Goal: Task Accomplishment & Management: Use online tool/utility

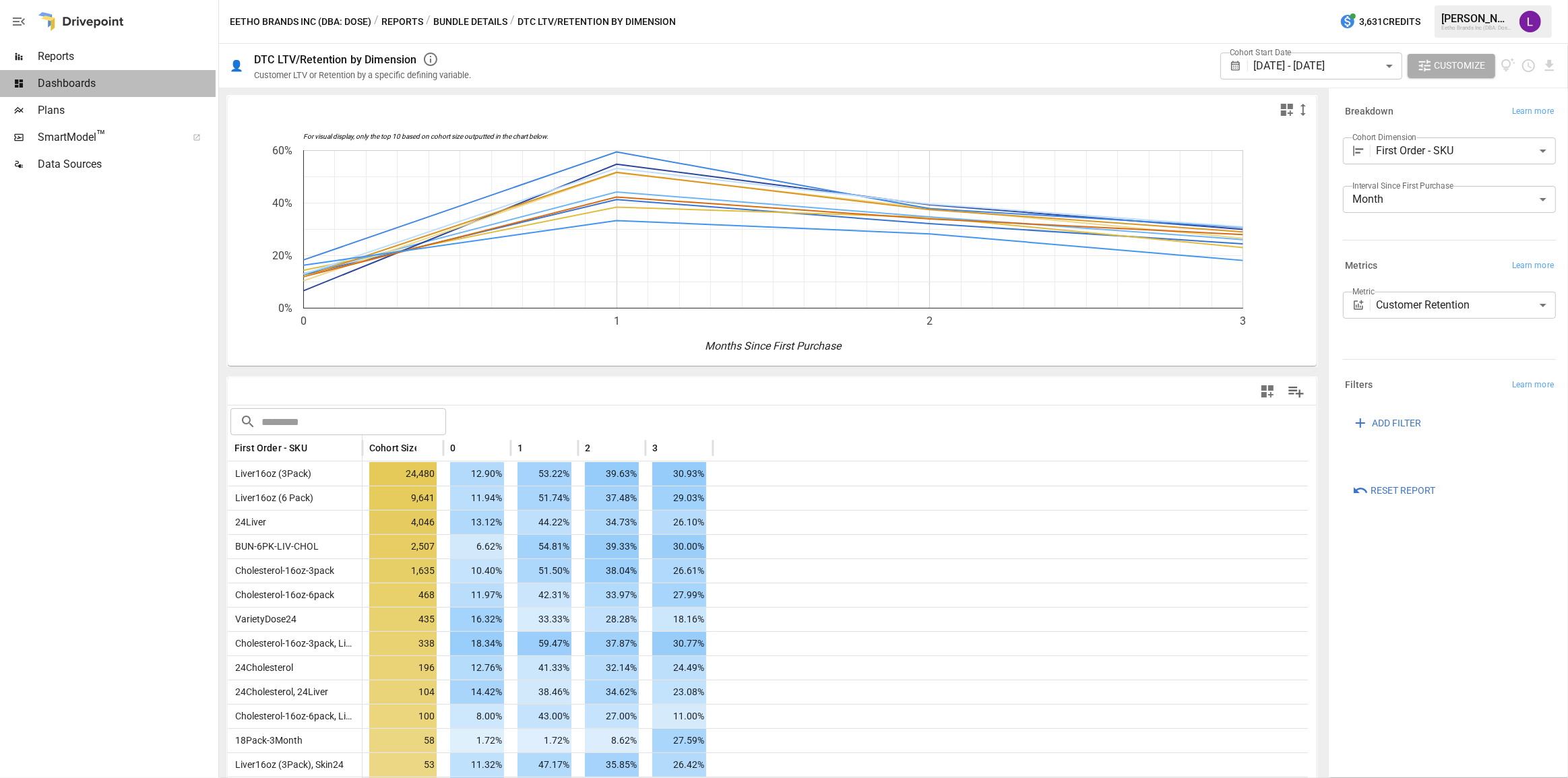
click at [77, 89] on span "Dashboards" at bounding box center [127, 83] width 178 height 16
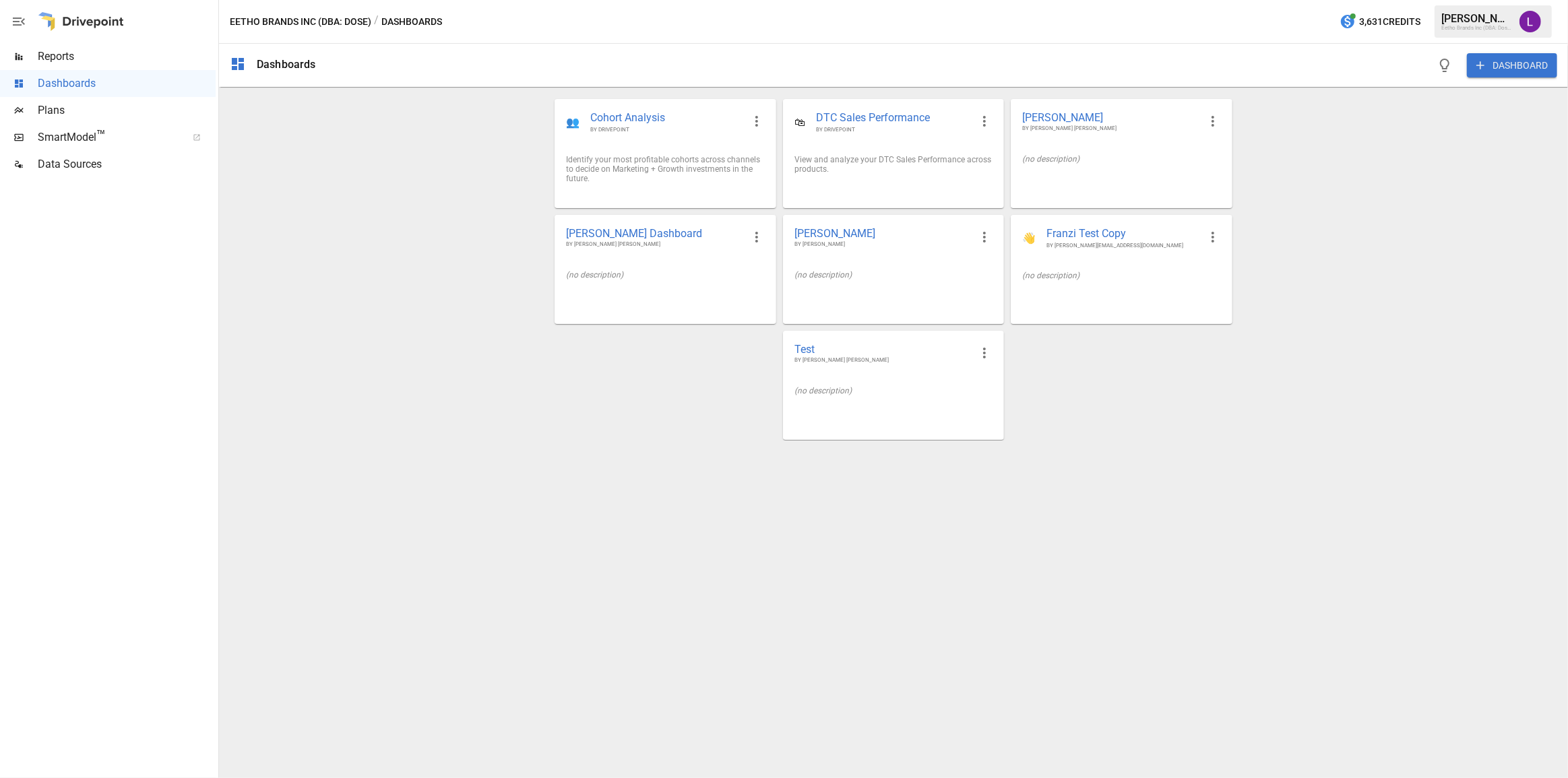
click at [619, 144] on div "👥 Cohort Analysis BY DRIVEPOINT" at bounding box center [665, 121] width 220 height 44
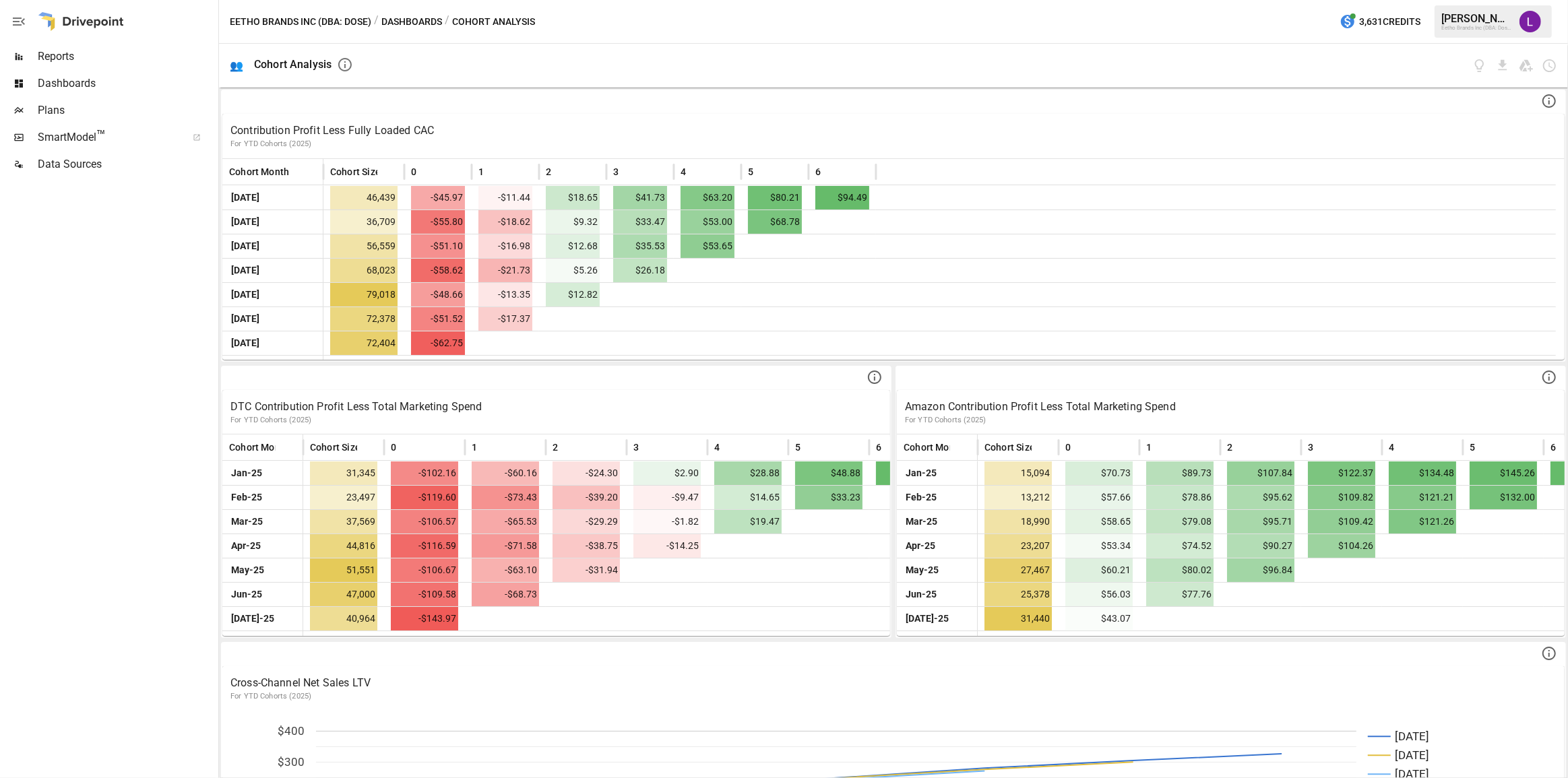
click at [47, 80] on span "Dashboards" at bounding box center [127, 83] width 178 height 16
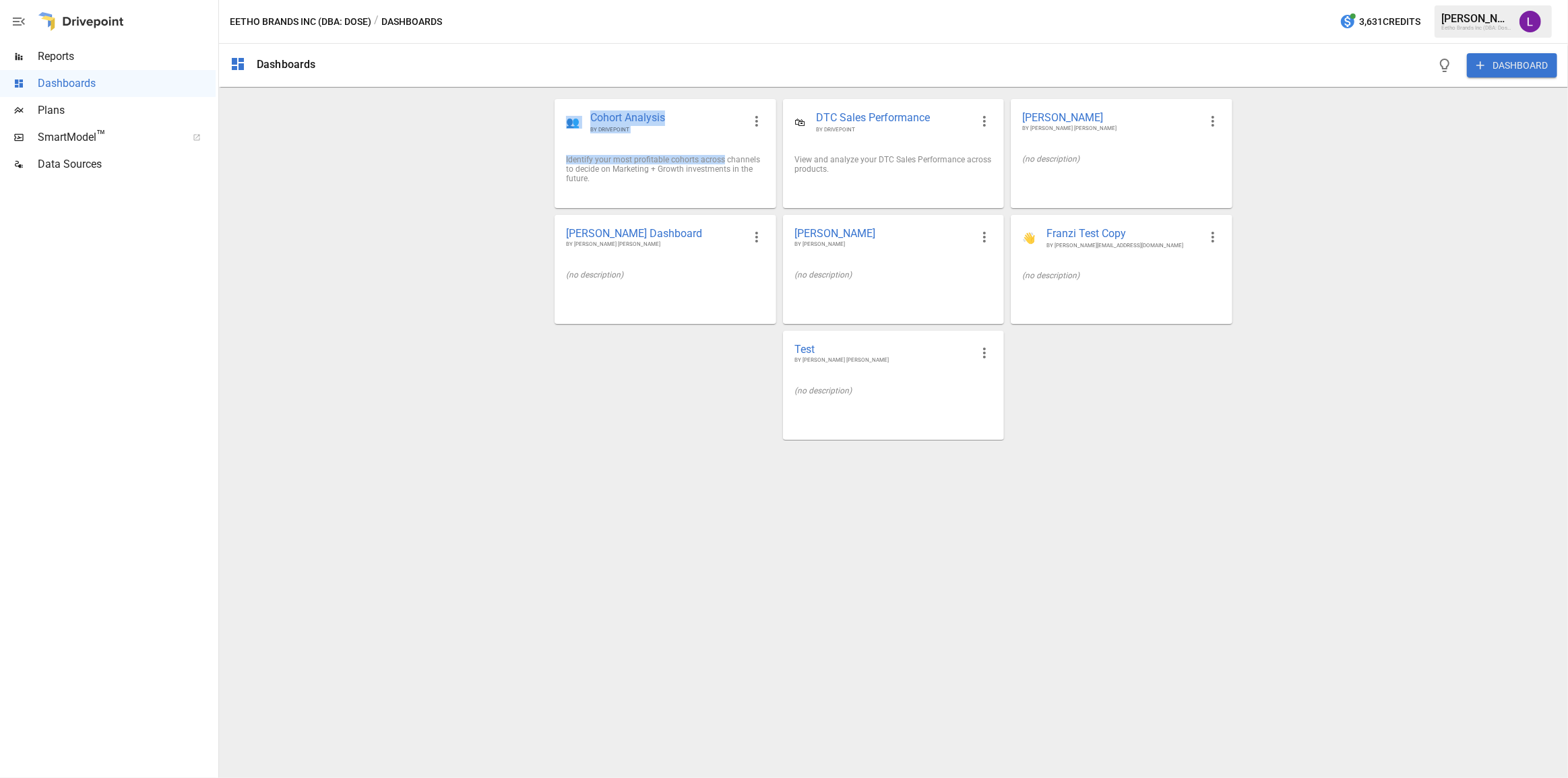
drag, startPoint x: 722, startPoint y: 161, endPoint x: 263, endPoint y: 116, distance: 461.2
click at [366, 157] on div "Dashboards DASHBOARD 👥 Cohort Analysis BY DRIVEPOINT Identify your most profita…" at bounding box center [893, 411] width 1349 height 734
click at [98, 58] on span "Reports" at bounding box center [127, 56] width 178 height 16
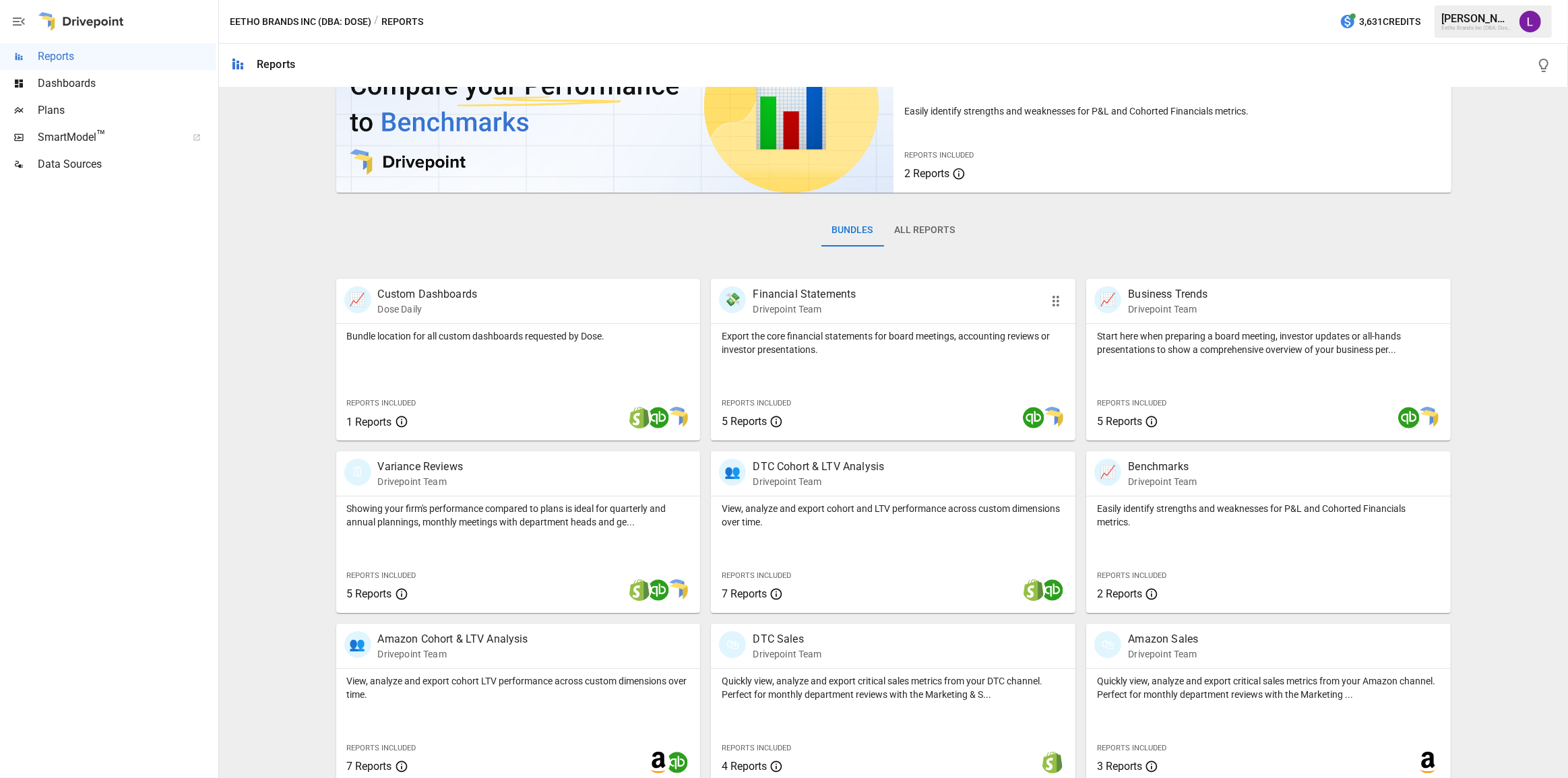
scroll to position [93, 0]
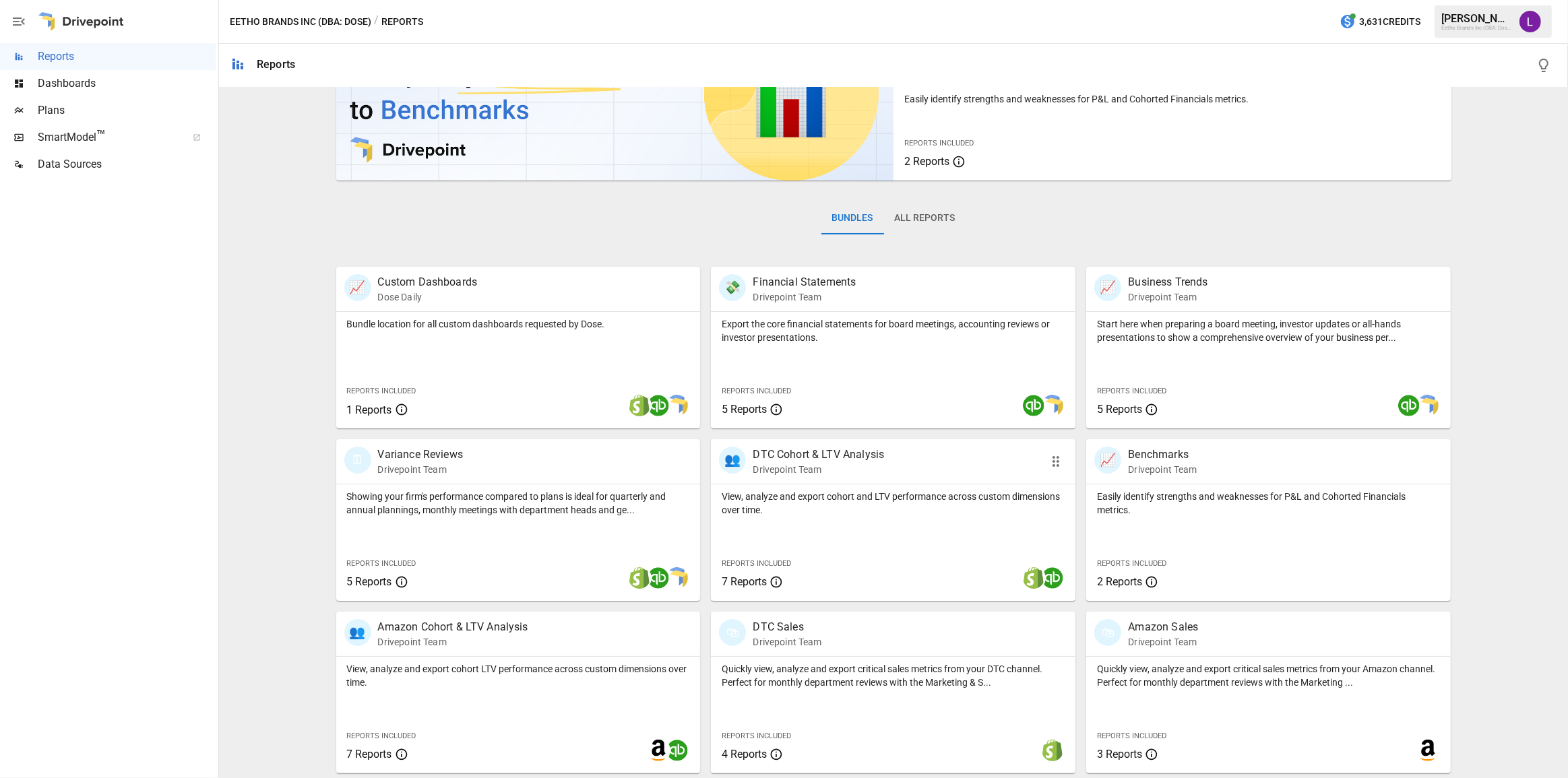
click at [835, 481] on div "👥 DTC Cohort & LTV Analysis Drivepoint Team" at bounding box center [893, 461] width 365 height 44
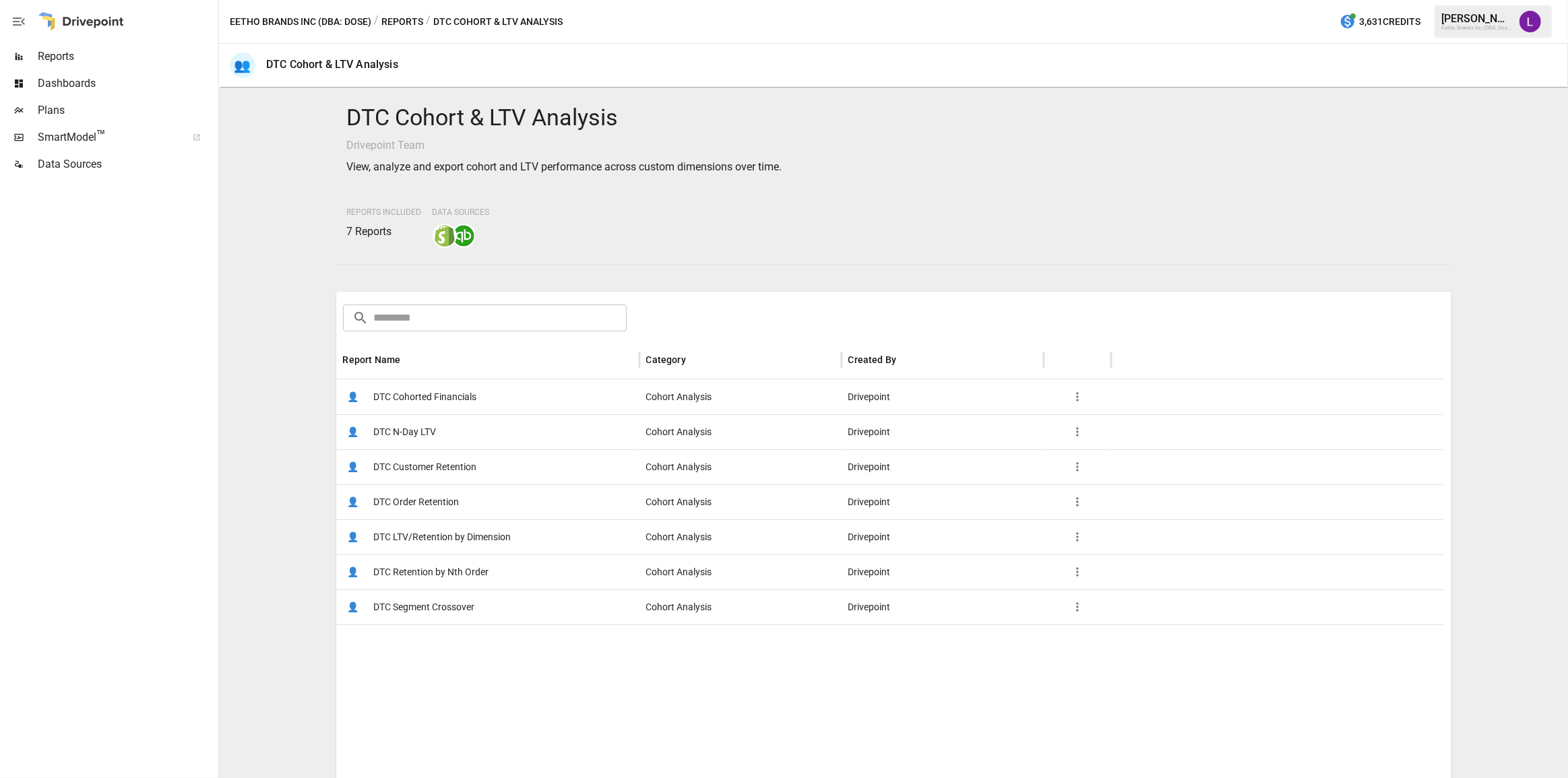
click at [401, 467] on span "DTC Customer Retention" at bounding box center [425, 467] width 103 height 35
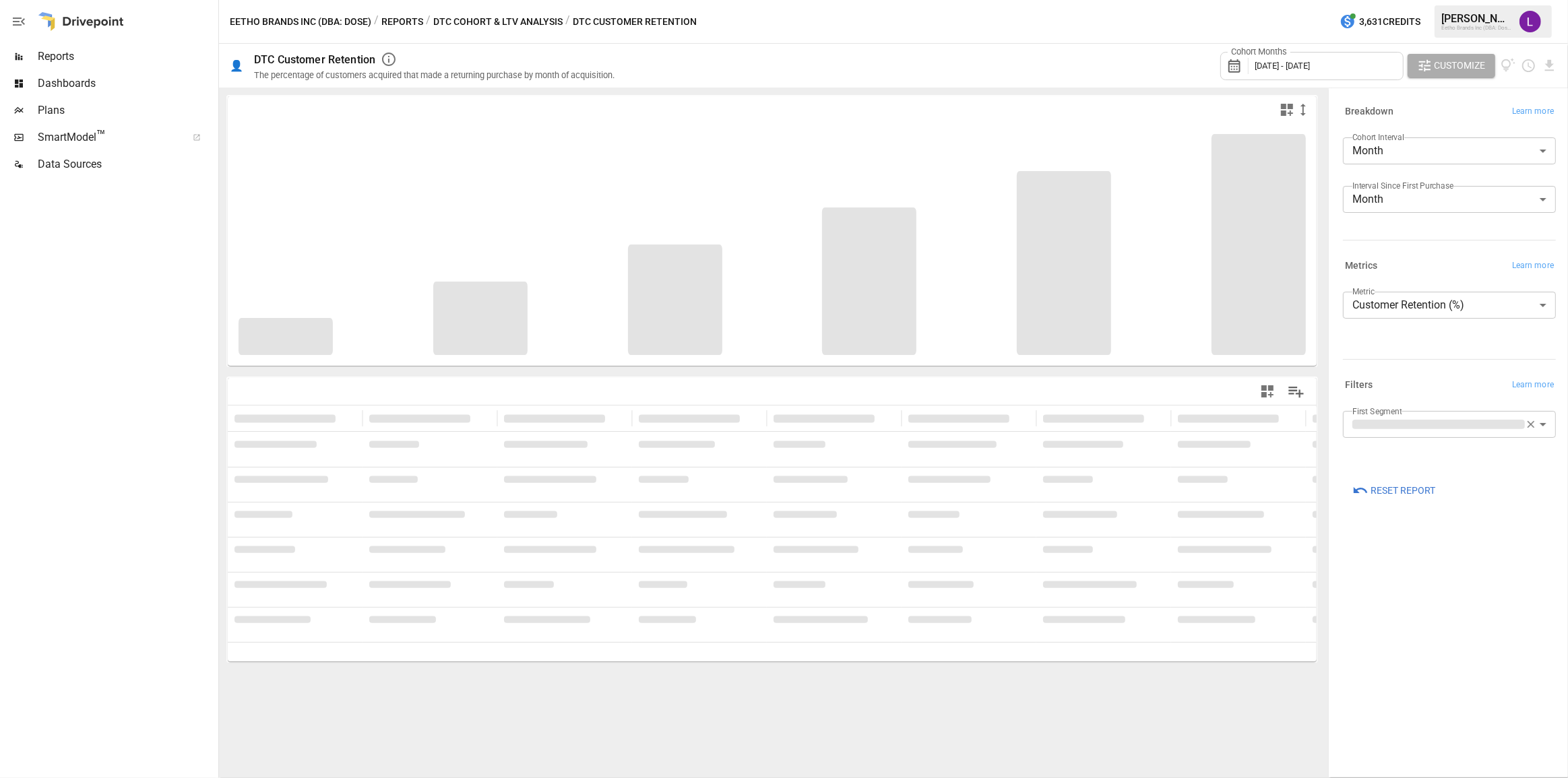
click at [1304, 61] on span "[DATE] - [DATE]" at bounding box center [1282, 66] width 55 height 10
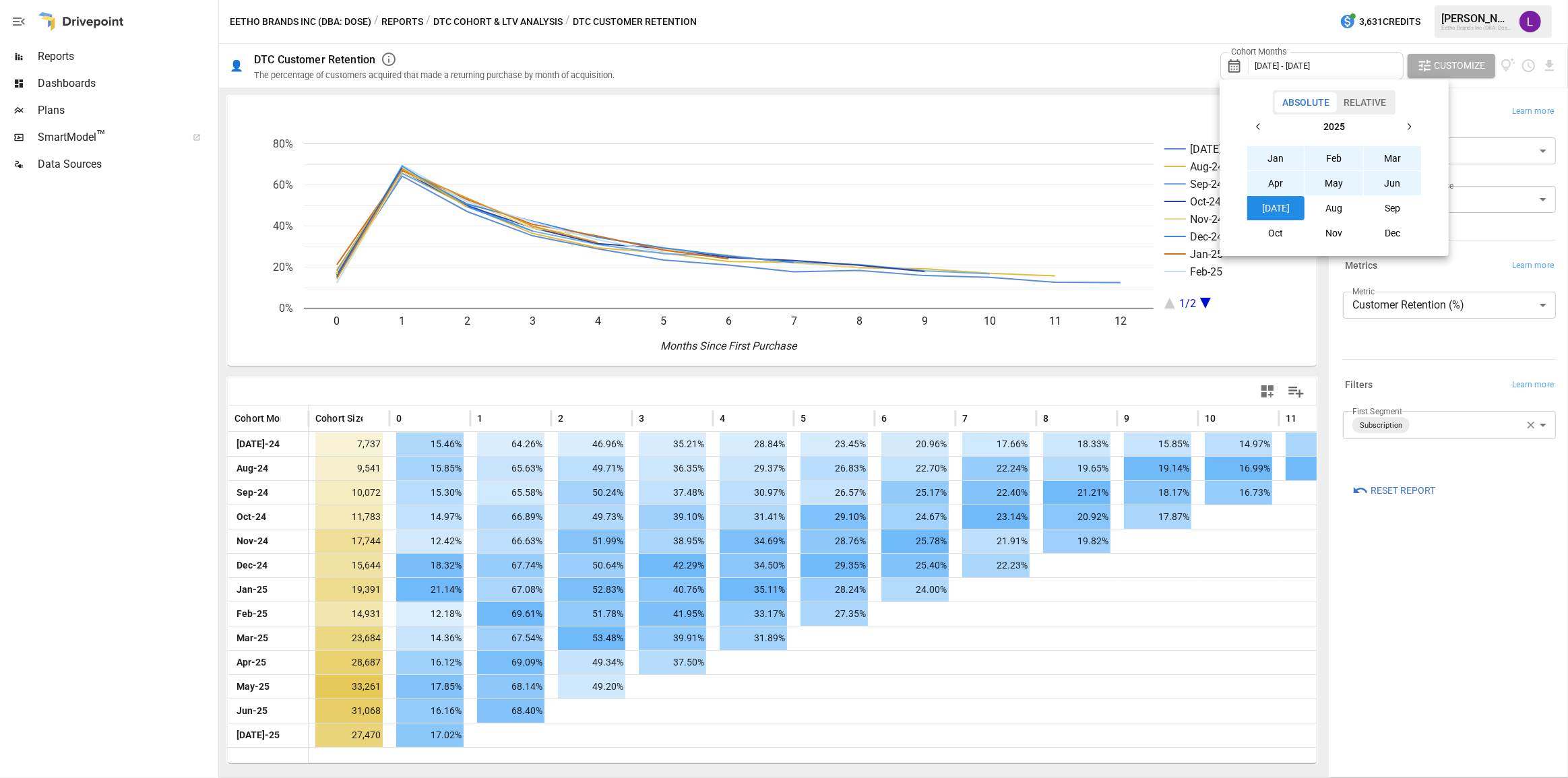
click at [1264, 185] on button "Apr" at bounding box center [1276, 183] width 58 height 24
click at [1277, 183] on button "Apr" at bounding box center [1276, 183] width 58 height 24
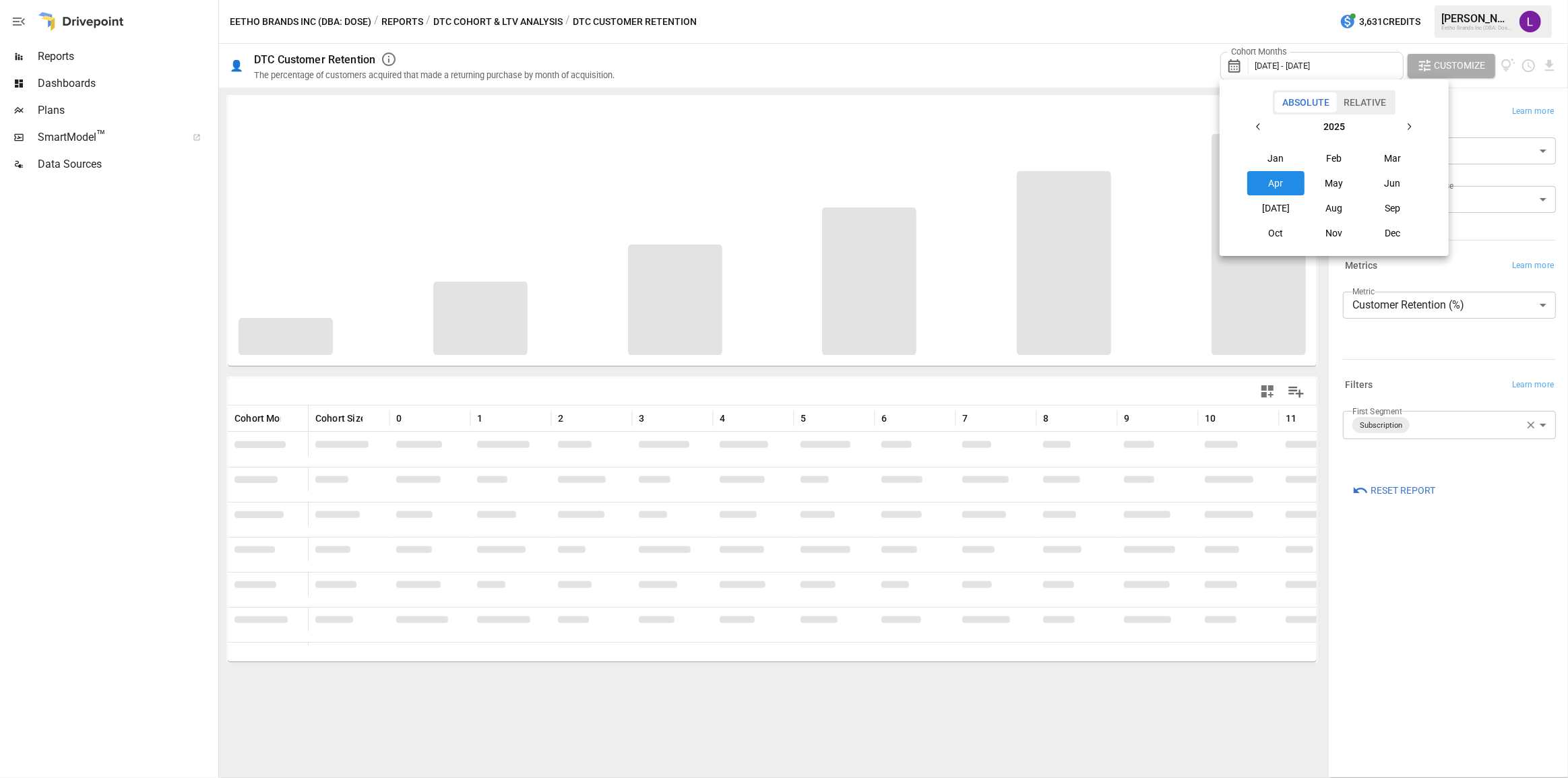
click at [1126, 70] on div at bounding box center [784, 389] width 1568 height 778
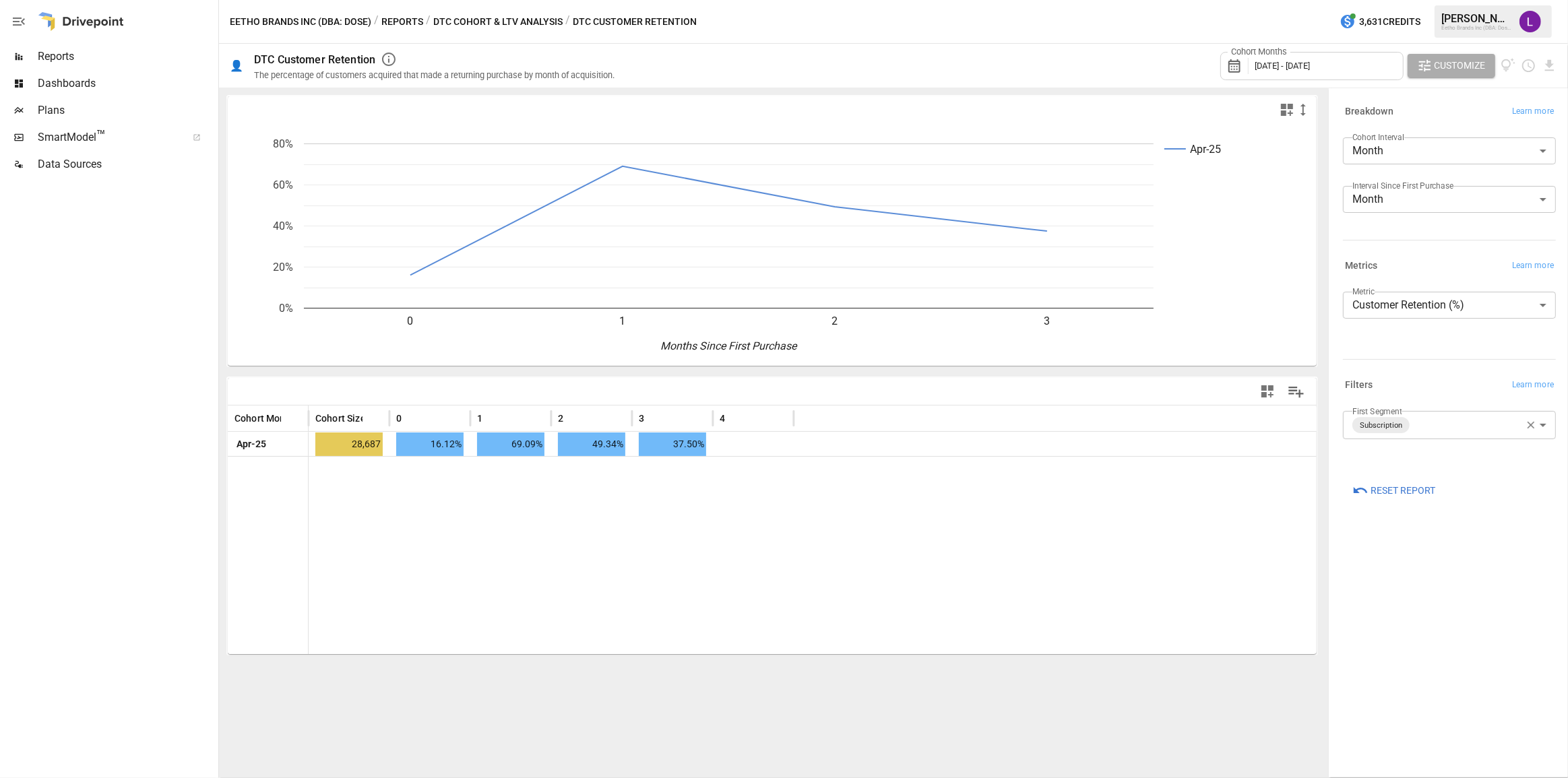
click at [1450, 0] on body "**********" at bounding box center [784, 0] width 1568 height 0
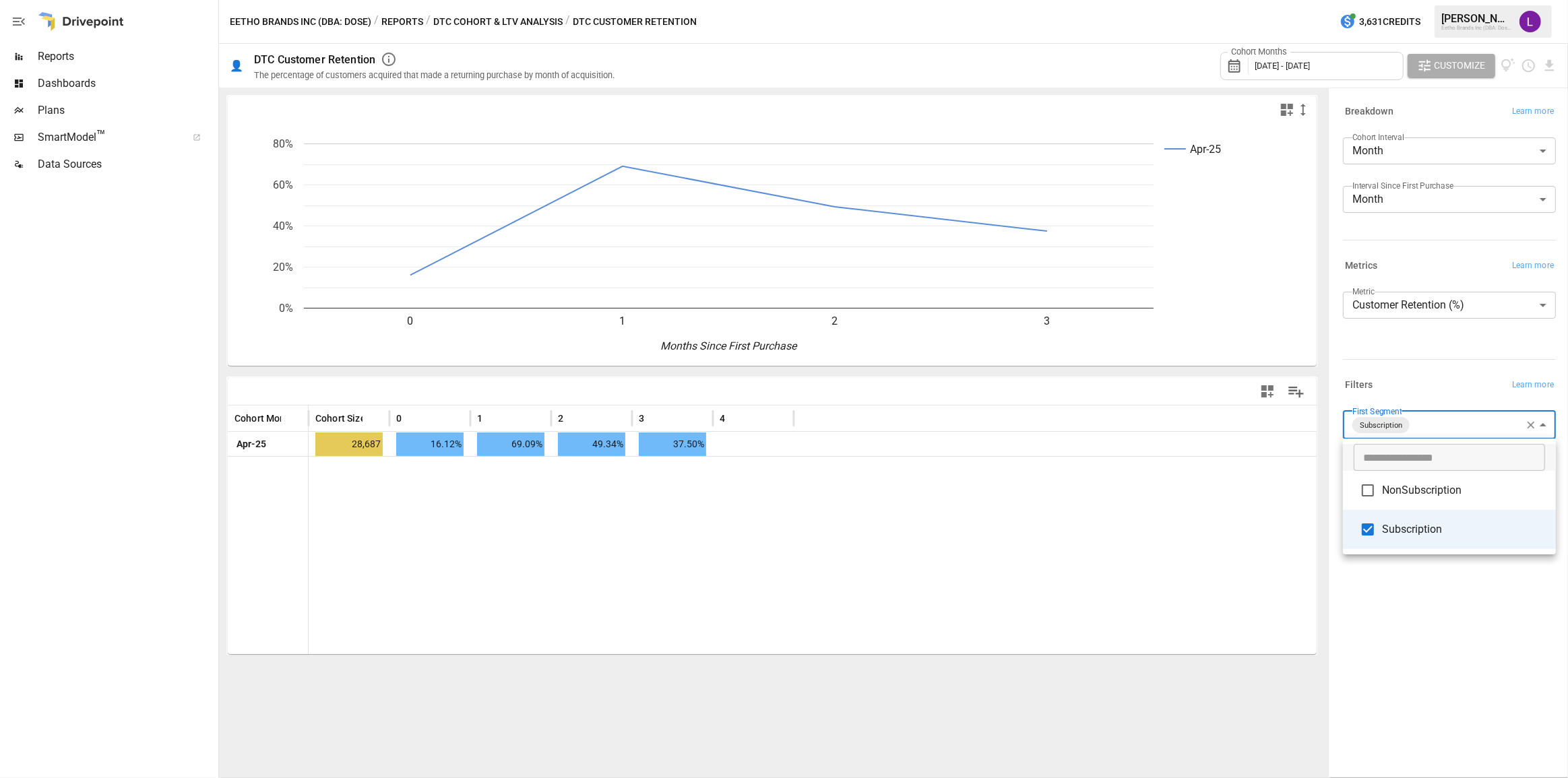
click at [1424, 492] on span "NonSubscription" at bounding box center [1463, 490] width 163 height 16
type input "**********"
click at [1285, 59] on div at bounding box center [784, 389] width 1568 height 778
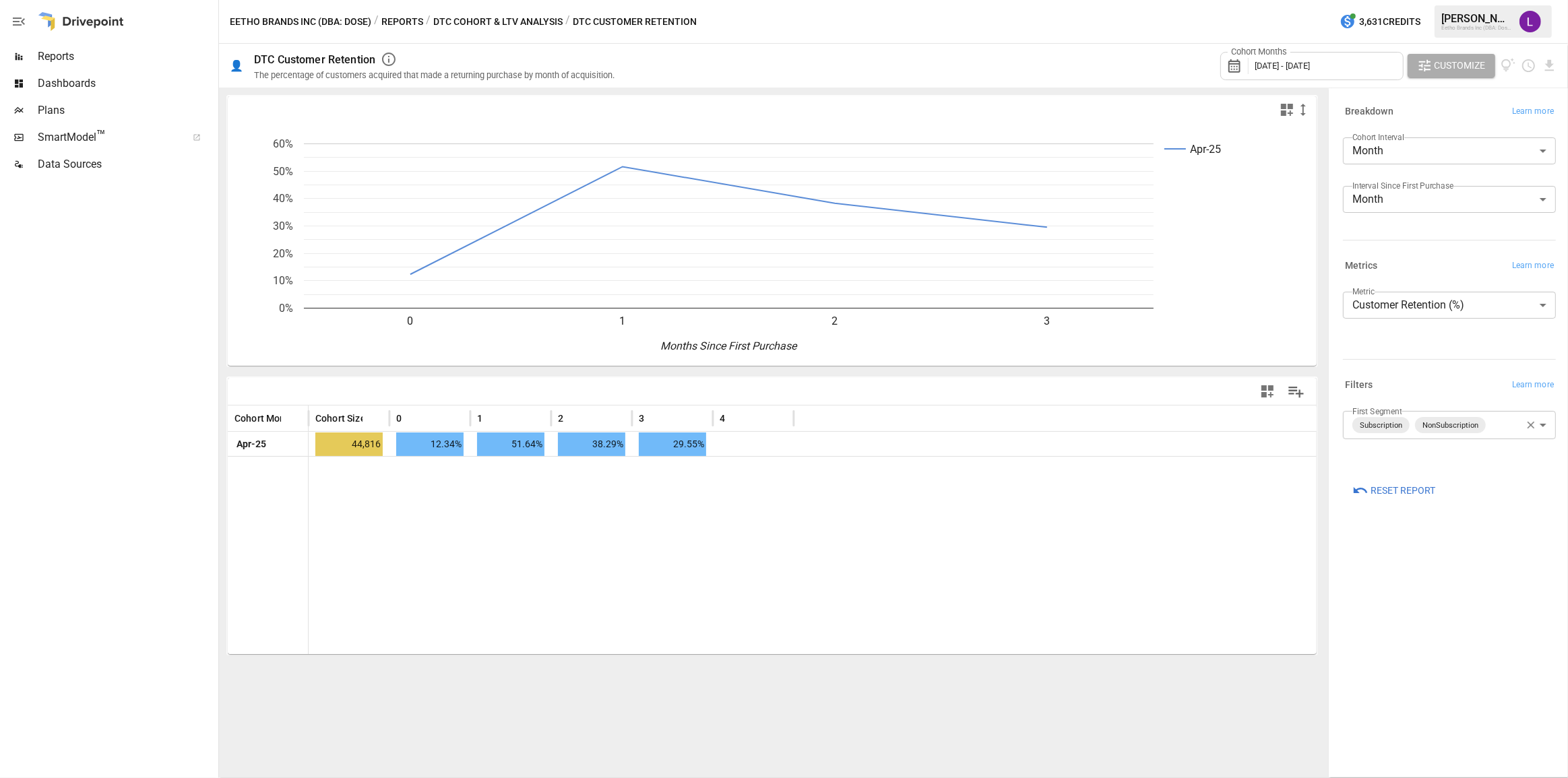
click at [1281, 68] on span "[DATE] - [DATE]" at bounding box center [1282, 66] width 55 height 10
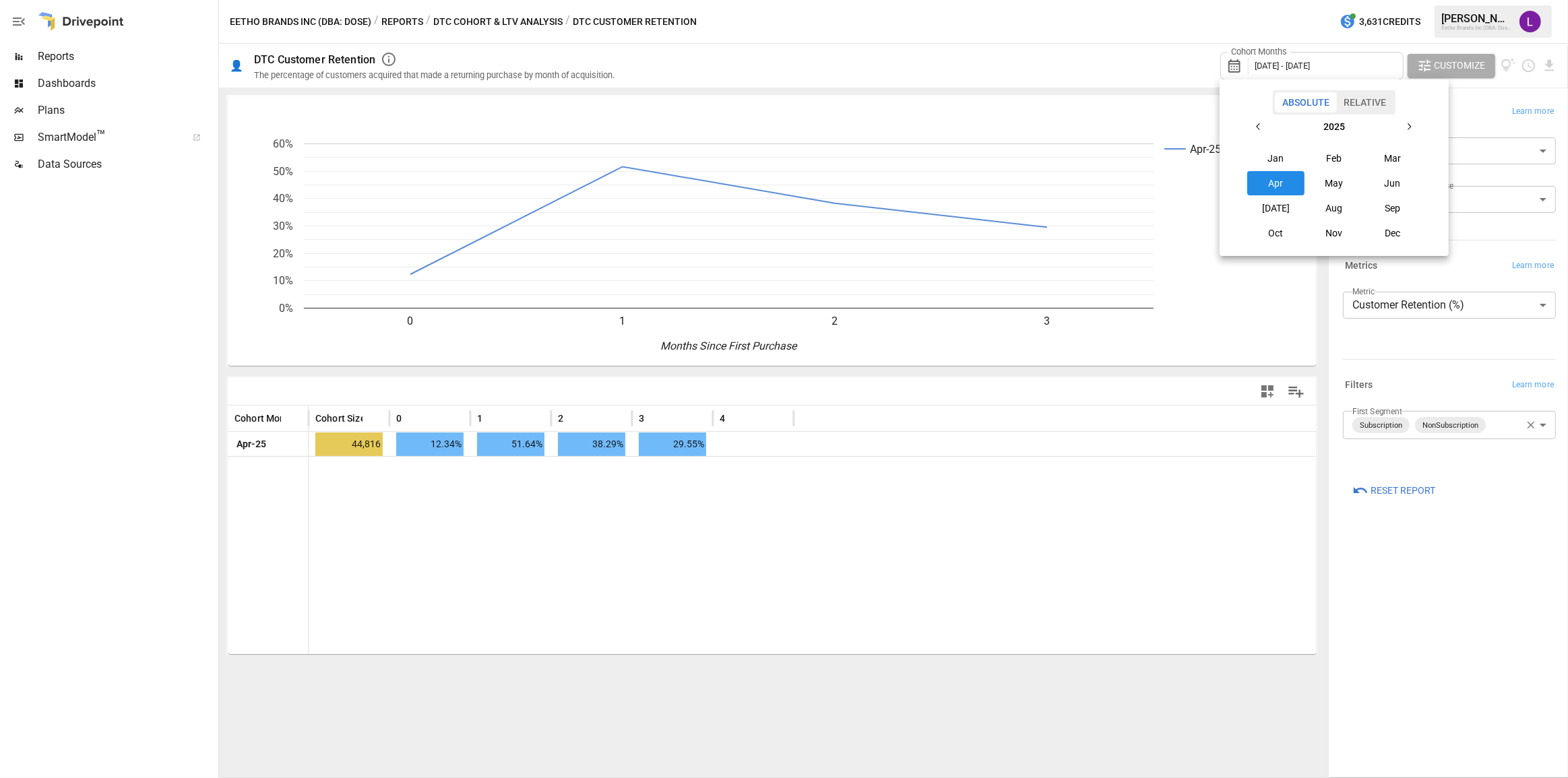
click at [1259, 128] on icon "button" at bounding box center [1258, 126] width 11 height 11
click at [1339, 209] on button "Aug" at bounding box center [1334, 208] width 58 height 24
click at [1347, 206] on button "Aug" at bounding box center [1334, 208] width 58 height 24
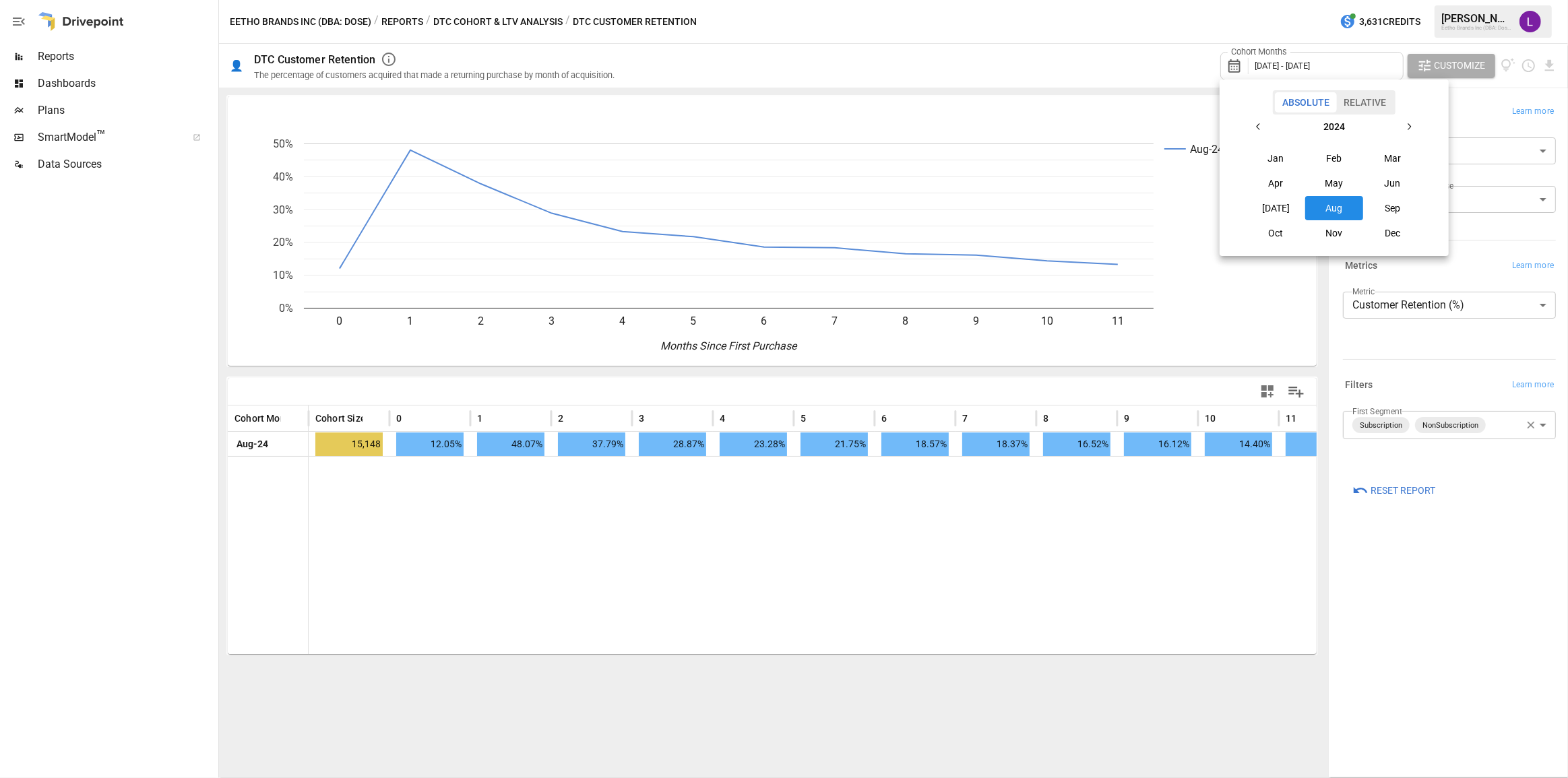
click at [588, 512] on div at bounding box center [784, 389] width 1568 height 778
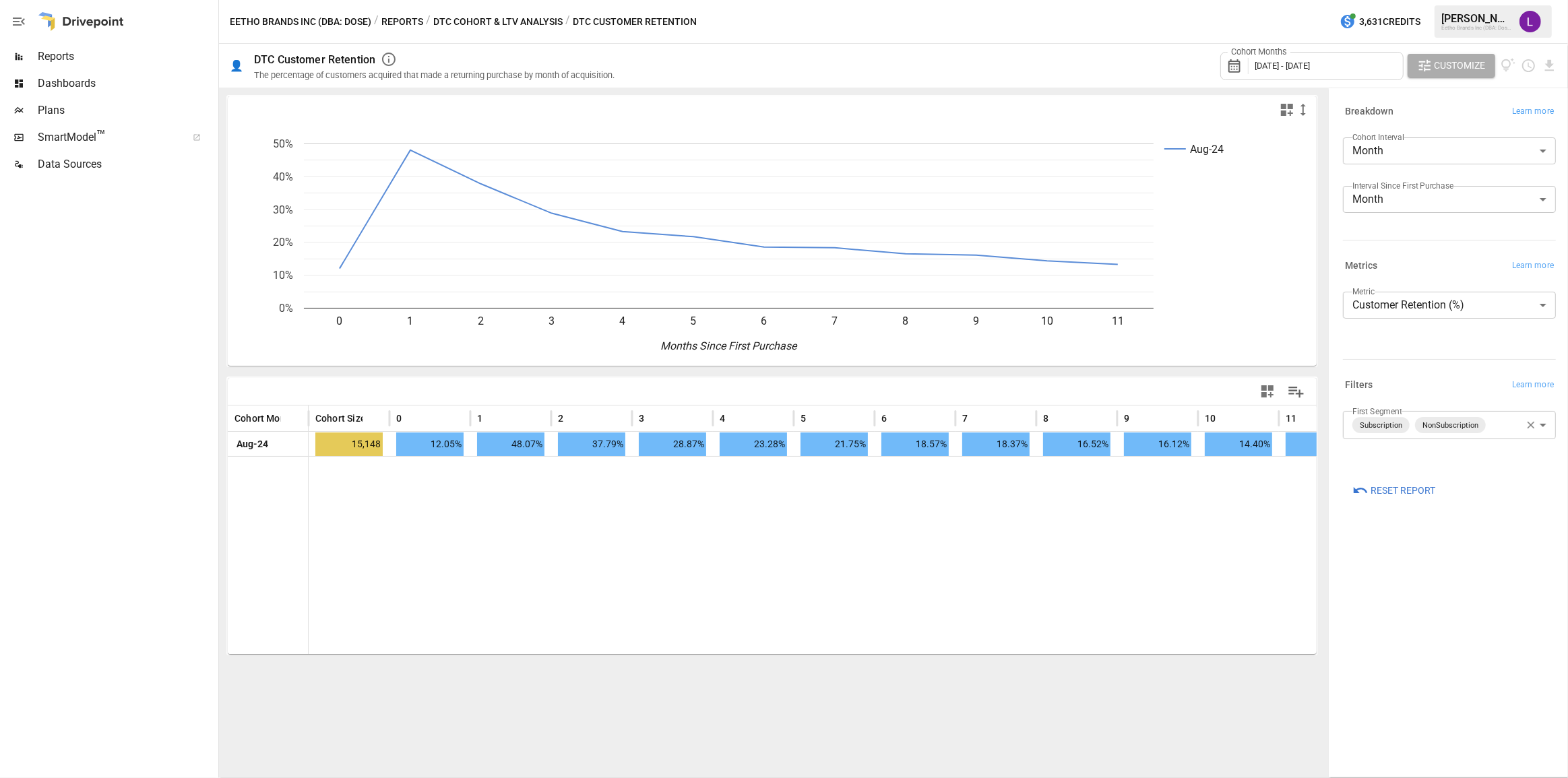
click at [1280, 63] on span "[DATE] - [DATE]" at bounding box center [1282, 66] width 55 height 10
click at [1261, 131] on icon "button" at bounding box center [1258, 126] width 11 height 11
drag, startPoint x: 1280, startPoint y: 159, endPoint x: 1358, endPoint y: 197, distance: 86.8
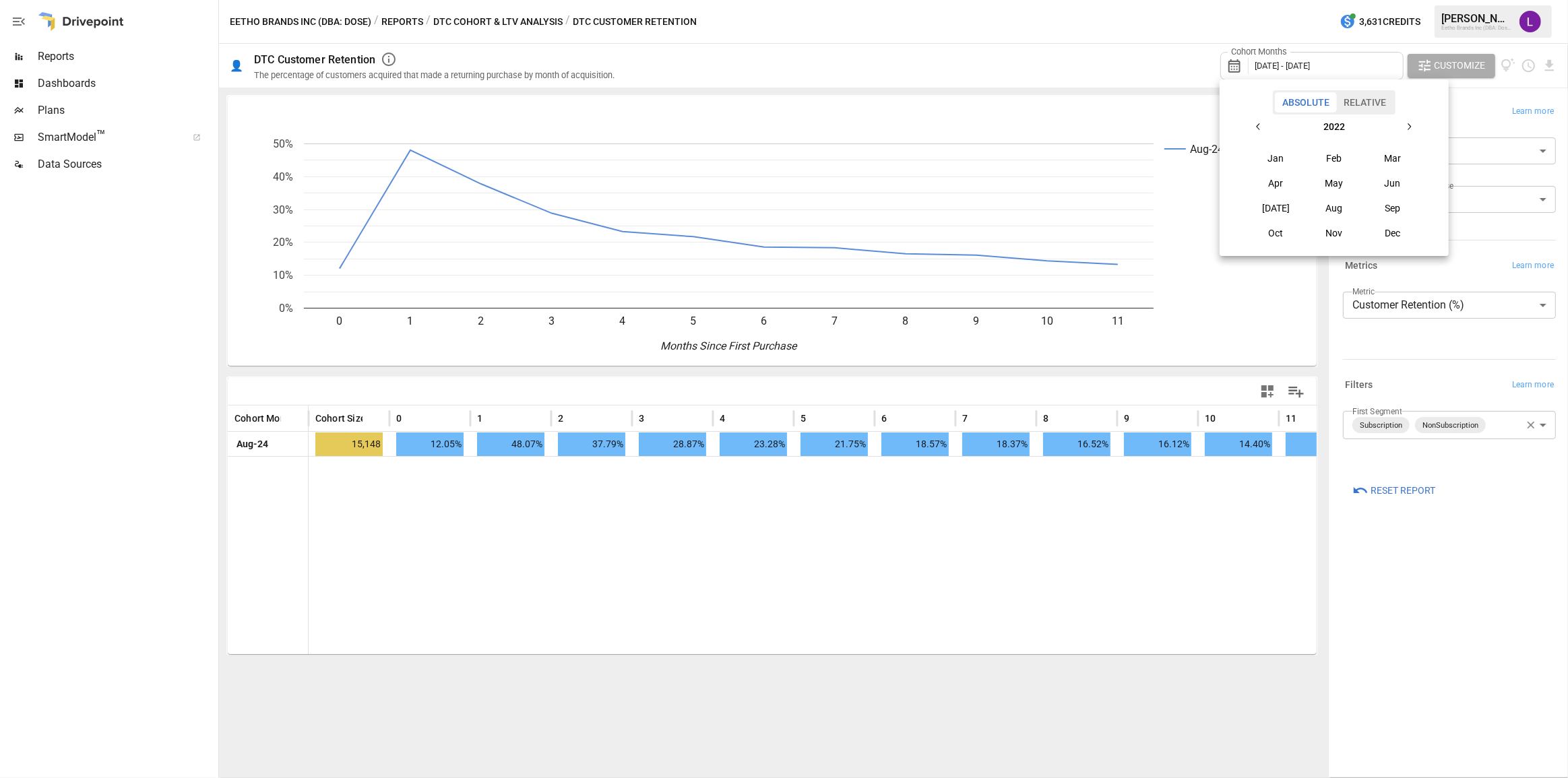
click at [1357, 197] on tbody "Jan Feb Mar Apr May Jun [DATE] Aug Sep Oct Nov Dec" at bounding box center [1334, 194] width 175 height 99
click at [1392, 159] on button "Mar" at bounding box center [1392, 158] width 58 height 24
click at [1392, 159] on button "Mar" at bounding box center [1392, 158] width 58 height 24
